Goal: Information Seeking & Learning: Learn about a topic

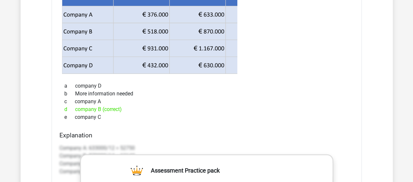
scroll to position [1865, 0]
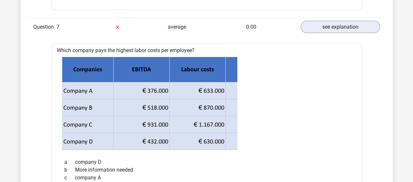
click at [395, 133] on div "Go premium [PERSON_NAME] [EMAIL_ADDRESS][DOMAIN_NAME]" at bounding box center [206, 89] width 413 height 3908
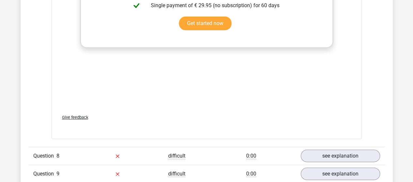
scroll to position [2246, 0]
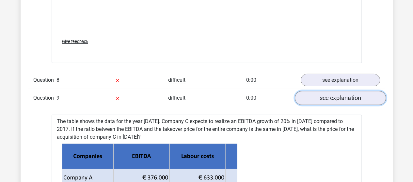
click at [346, 91] on link "see explanation" at bounding box center [339, 98] width 91 height 14
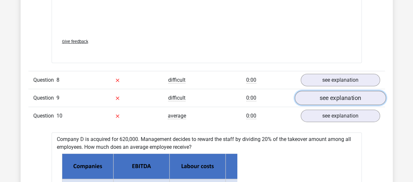
click at [346, 91] on link "see explanation" at bounding box center [339, 98] width 91 height 14
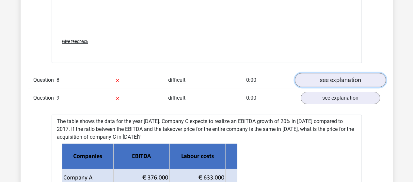
click at [337, 73] on link "see explanation" at bounding box center [339, 80] width 91 height 14
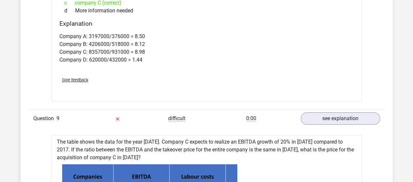
scroll to position [2094, 0]
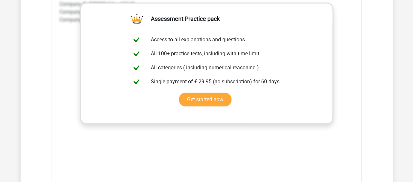
click at [294, 119] on div "Company A: 633000/12 = 52750 Company B: 870000/14 = 62143 Company C: 1167000/19…" at bounding box center [206, 88] width 294 height 196
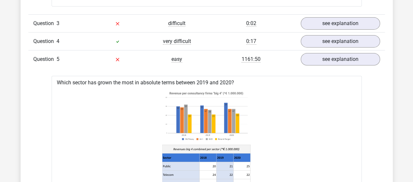
scroll to position [1028, 0]
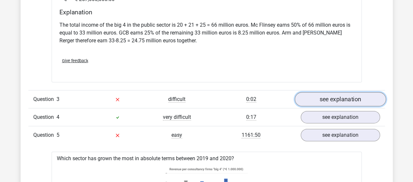
click at [357, 93] on link "see explanation" at bounding box center [339, 99] width 91 height 14
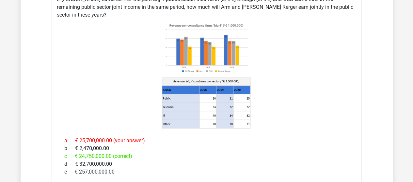
scroll to position [842, 0]
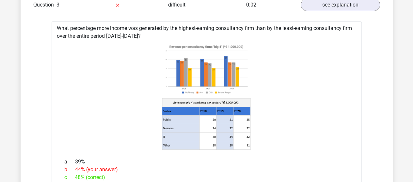
scroll to position [1136, 0]
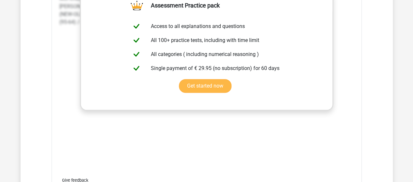
scroll to position [1517, 0]
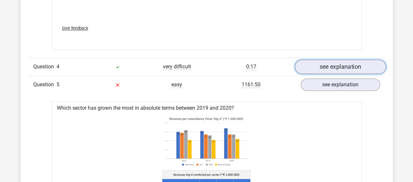
click at [356, 63] on link "see explanation" at bounding box center [339, 67] width 91 height 14
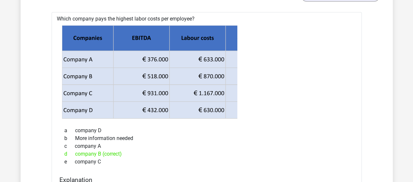
scroll to position [2609, 0]
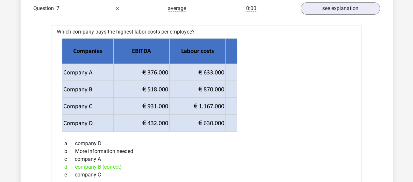
click at [322, 63] on icon at bounding box center [206, 86] width 289 height 94
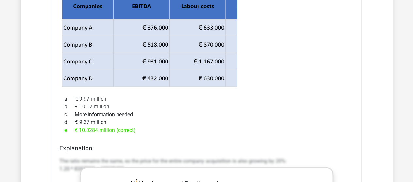
scroll to position [3294, 0]
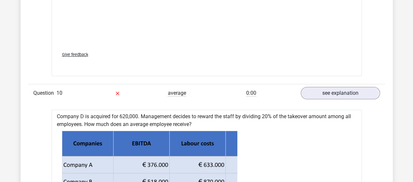
scroll to position [3751, 0]
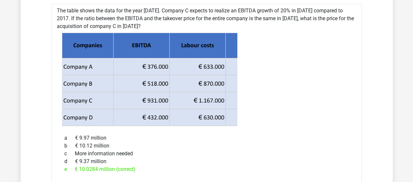
scroll to position [3318, 0]
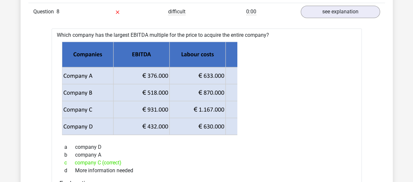
scroll to position [3053, 0]
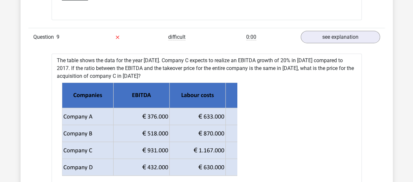
scroll to position [3129, 0]
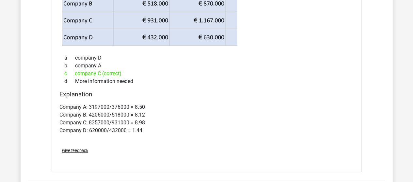
click at [344, 91] on div "Explanation Company A: 3197000/376000 = 8.50 Company B: 4206000/518000 = 8.12 C…" at bounding box center [207, 117] width 300 height 52
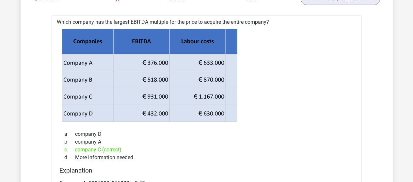
drag, startPoint x: 215, startPoint y: 73, endPoint x: 125, endPoint y: 74, distance: 89.4
click at [125, 74] on g at bounding box center [206, 75] width 289 height 94
drag, startPoint x: 181, startPoint y: 46, endPoint x: 252, endPoint y: 45, distance: 70.8
click at [252, 43] on icon at bounding box center [206, 76] width 289 height 94
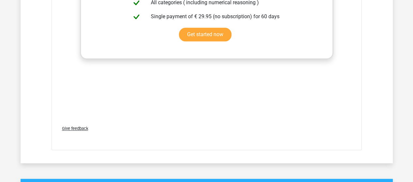
scroll to position [4347, 0]
